Goal: Find specific page/section: Find specific page/section

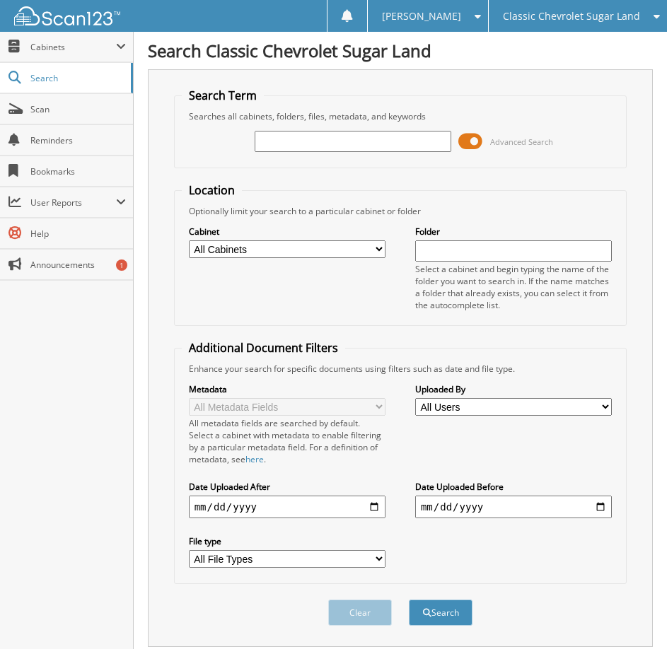
click at [277, 144] on input "text" at bounding box center [353, 141] width 197 height 21
type input "guti240928"
click at [409, 600] on button "Search" at bounding box center [441, 613] width 64 height 26
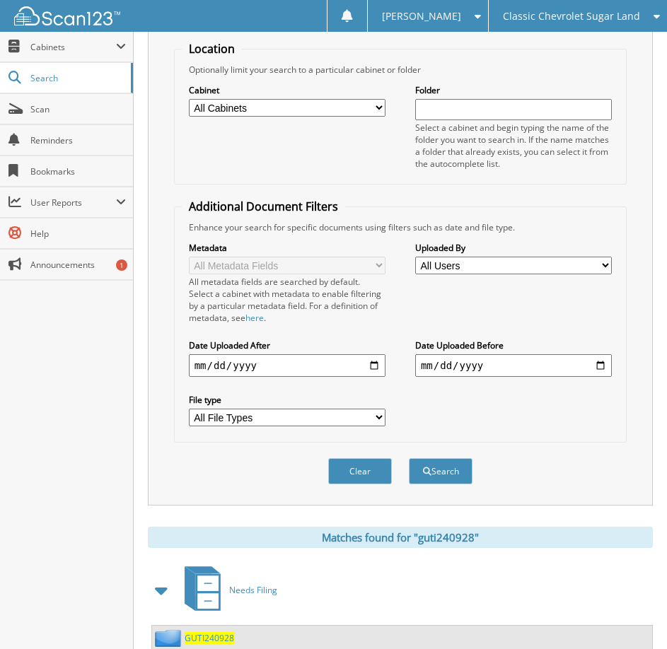
scroll to position [190, 0]
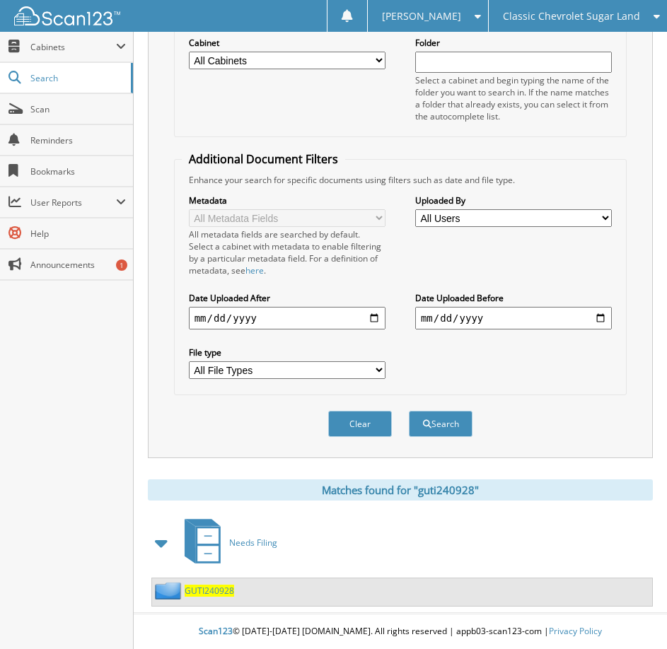
click at [197, 596] on span "GUTI240928" at bounding box center [210, 591] width 50 height 12
